Goal: Information Seeking & Learning: Learn about a topic

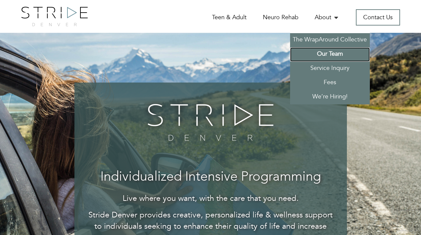
click at [328, 56] on link "Our Team" at bounding box center [330, 54] width 80 height 14
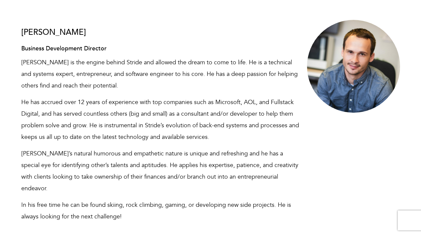
scroll to position [599, 0]
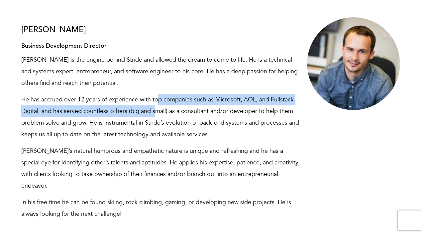
drag, startPoint x: 156, startPoint y: 76, endPoint x: 156, endPoint y: 91, distance: 15.6
click at [156, 94] on p "He has accrued over 12 years of experience with top companies such as Microsoft…" at bounding box center [162, 117] width 282 height 46
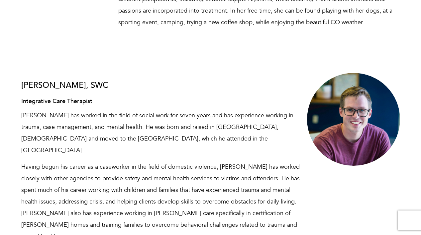
scroll to position [2795, 0]
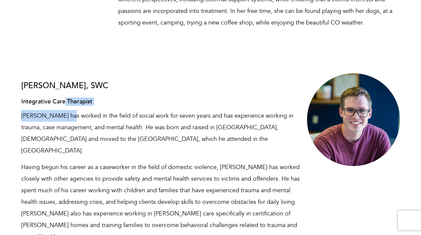
drag, startPoint x: 65, startPoint y: 55, endPoint x: 66, endPoint y: 73, distance: 17.3
click at [66, 72] on div "[PERSON_NAME], SWC Integrative Care Therapist [PERSON_NAME] has worked in the f…" at bounding box center [162, 180] width 282 height 216
click at [66, 110] on p "[PERSON_NAME] has worked in the field of social work for seven years and has ex…" at bounding box center [162, 133] width 282 height 46
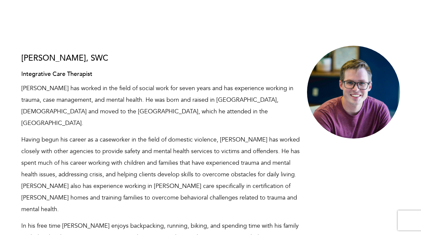
scroll to position [2825, 0]
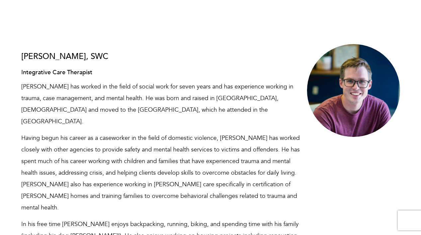
drag, startPoint x: 100, startPoint y: 42, endPoint x: 99, endPoint y: 62, distance: 19.7
click at [99, 81] on p "[PERSON_NAME] has worked in the field of social work for seven years and has ex…" at bounding box center [162, 104] width 282 height 46
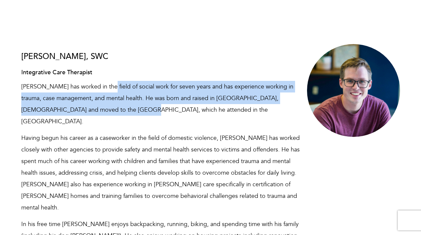
drag, startPoint x: 98, startPoint y: 65, endPoint x: 101, endPoint y: 40, distance: 25.0
click at [101, 81] on p "[PERSON_NAME] has worked in the field of social work for seven years and has ex…" at bounding box center [162, 104] width 282 height 46
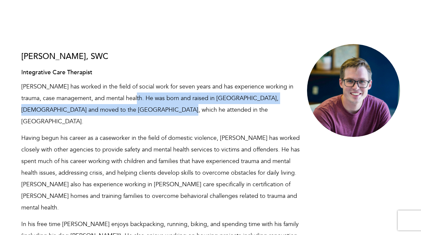
drag, startPoint x: 128, startPoint y: 47, endPoint x: 128, endPoint y: 65, distance: 17.3
click at [128, 81] on p "[PERSON_NAME] has worked in the field of social work for seven years and has ex…" at bounding box center [162, 104] width 282 height 46
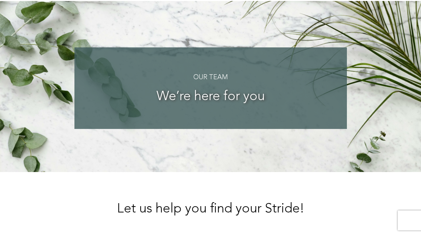
scroll to position [0, 0]
